Goal: Transaction & Acquisition: Purchase product/service

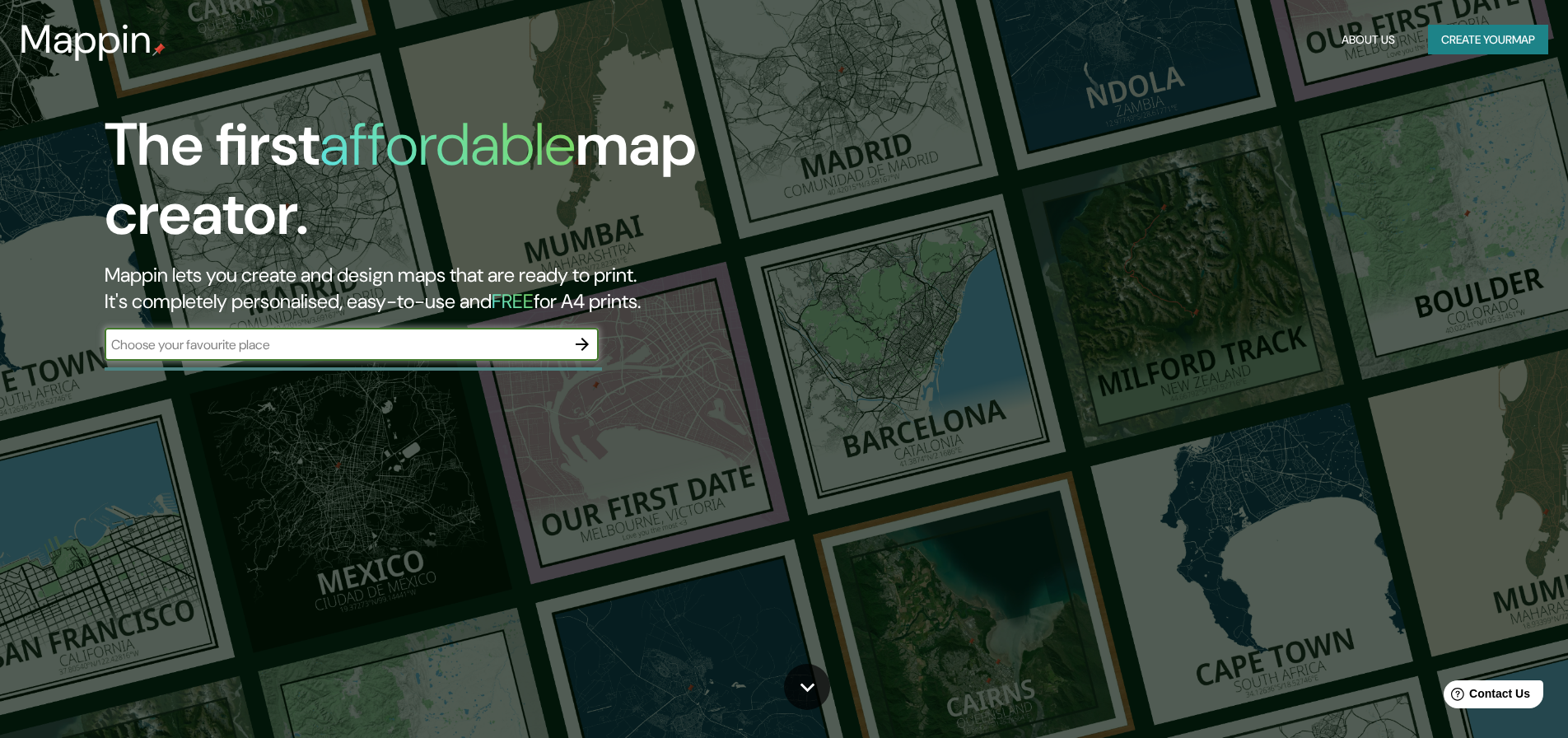
click at [281, 344] on input "text" at bounding box center [335, 344] width 461 height 19
type input "netherlands"
click at [581, 347] on icon "button" at bounding box center [582, 345] width 20 height 20
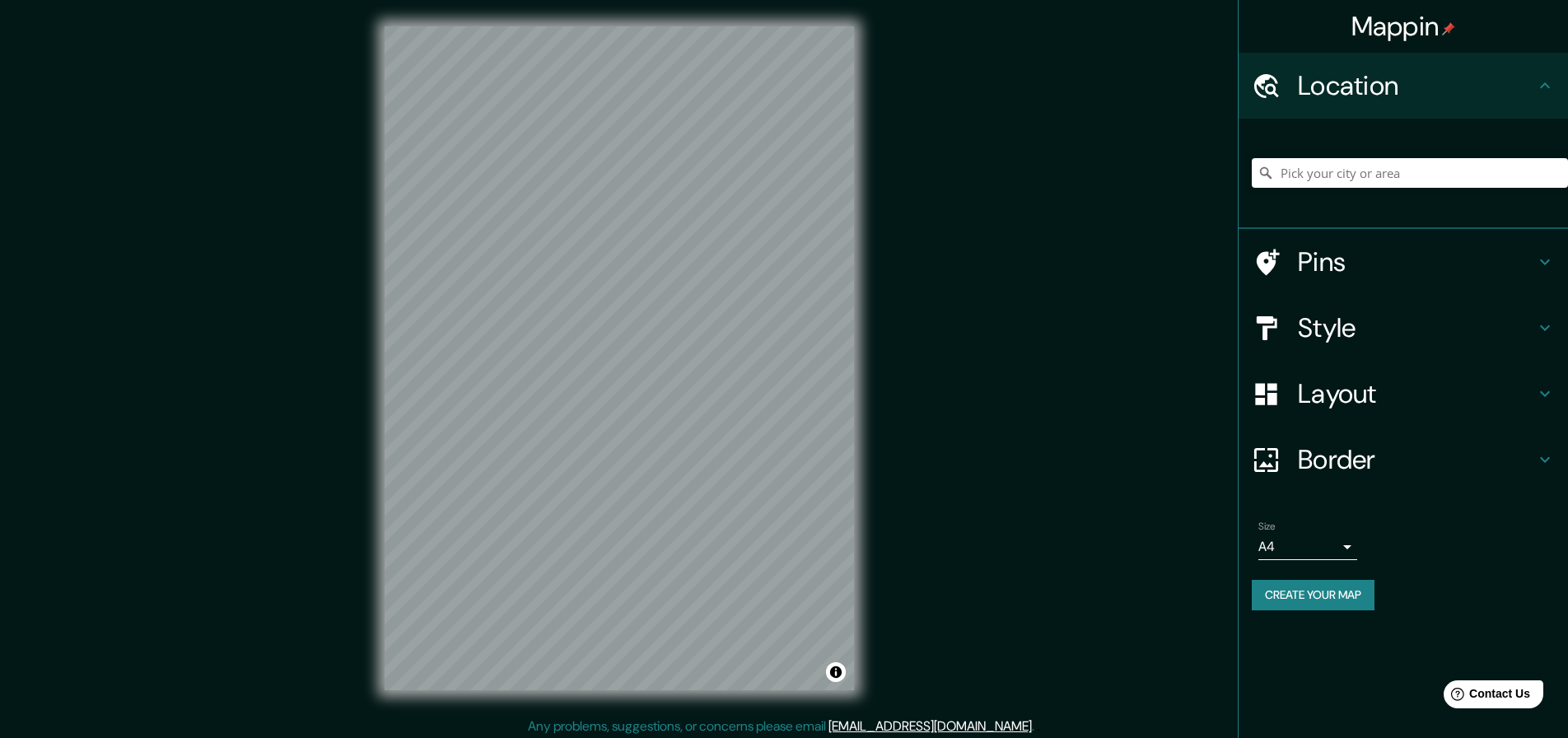
click at [1404, 397] on h4 "Layout" at bounding box center [1416, 393] width 237 height 33
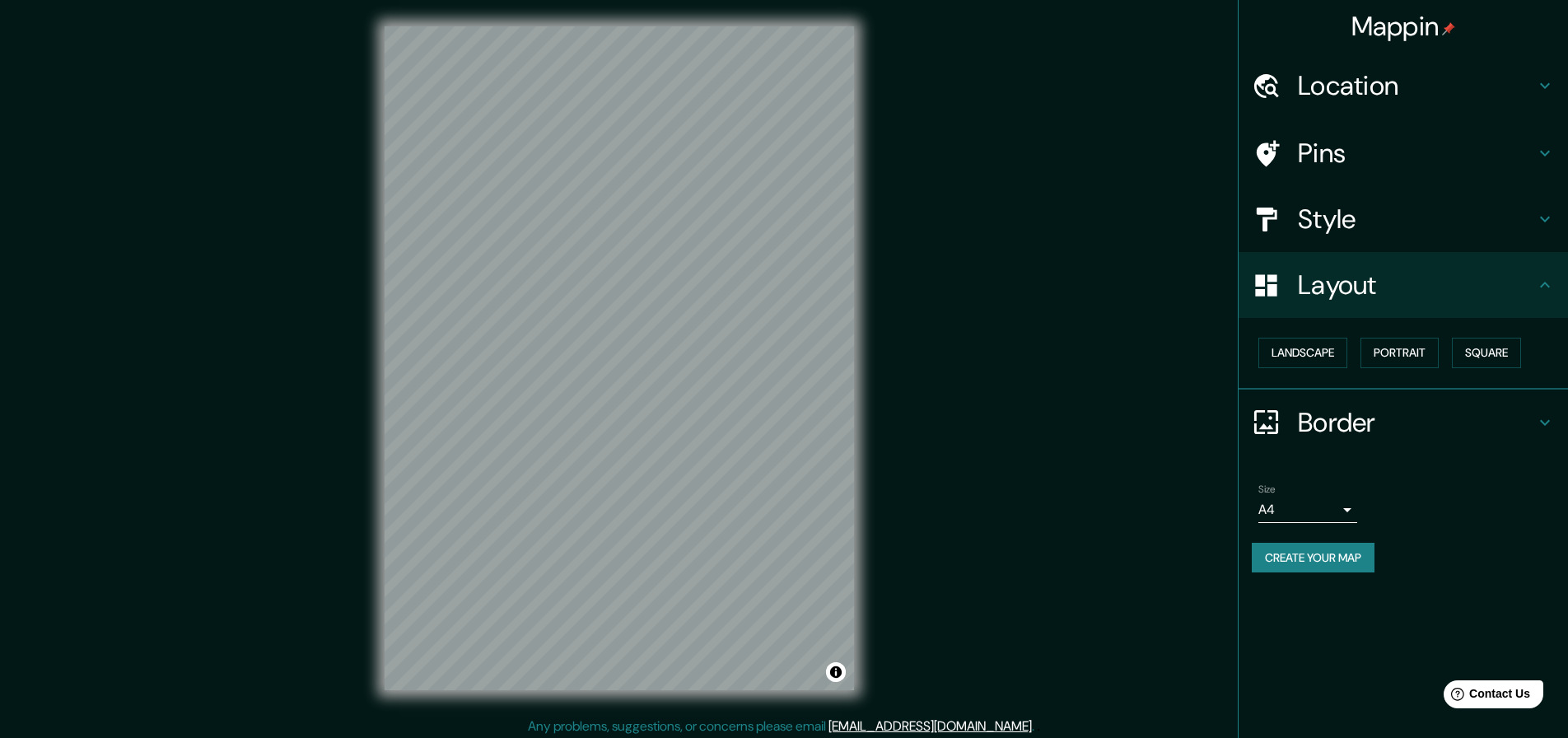
click at [1354, 222] on h4 "Style" at bounding box center [1416, 219] width 237 height 33
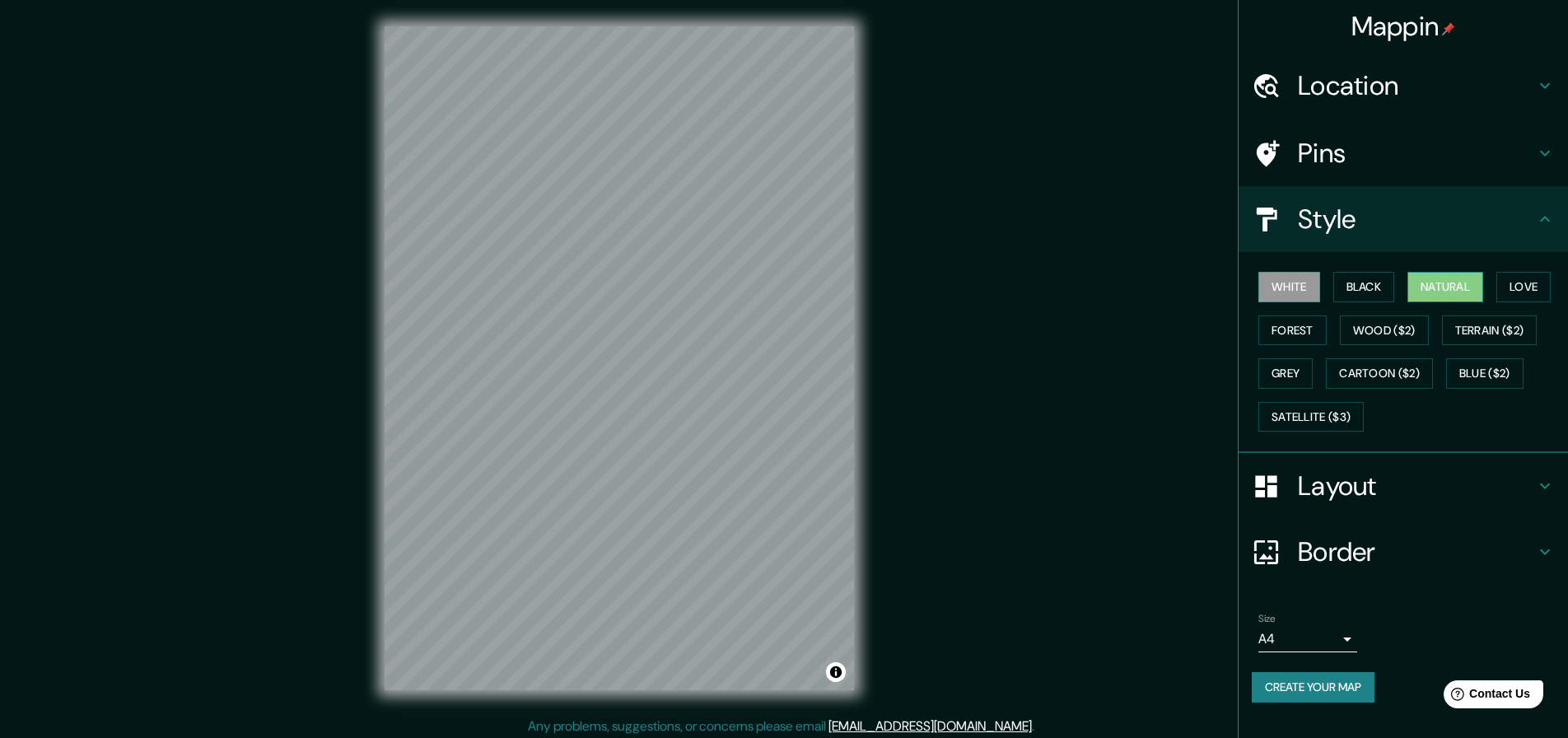
click at [1446, 284] on button "Natural" at bounding box center [1445, 287] width 75 height 31
click at [1322, 421] on button "Satellite ($3)" at bounding box center [1311, 417] width 105 height 31
